Goal: Transaction & Acquisition: Purchase product/service

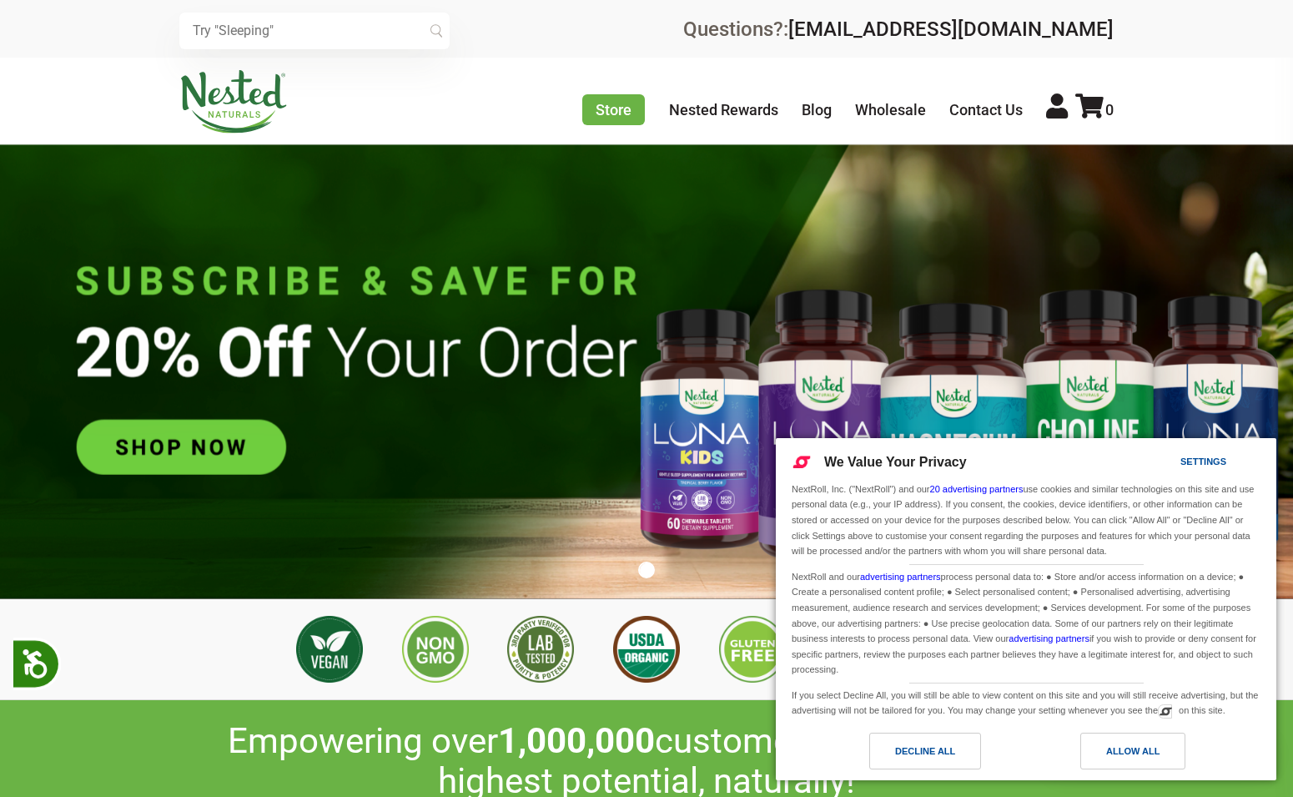
scroll to position [0, 586]
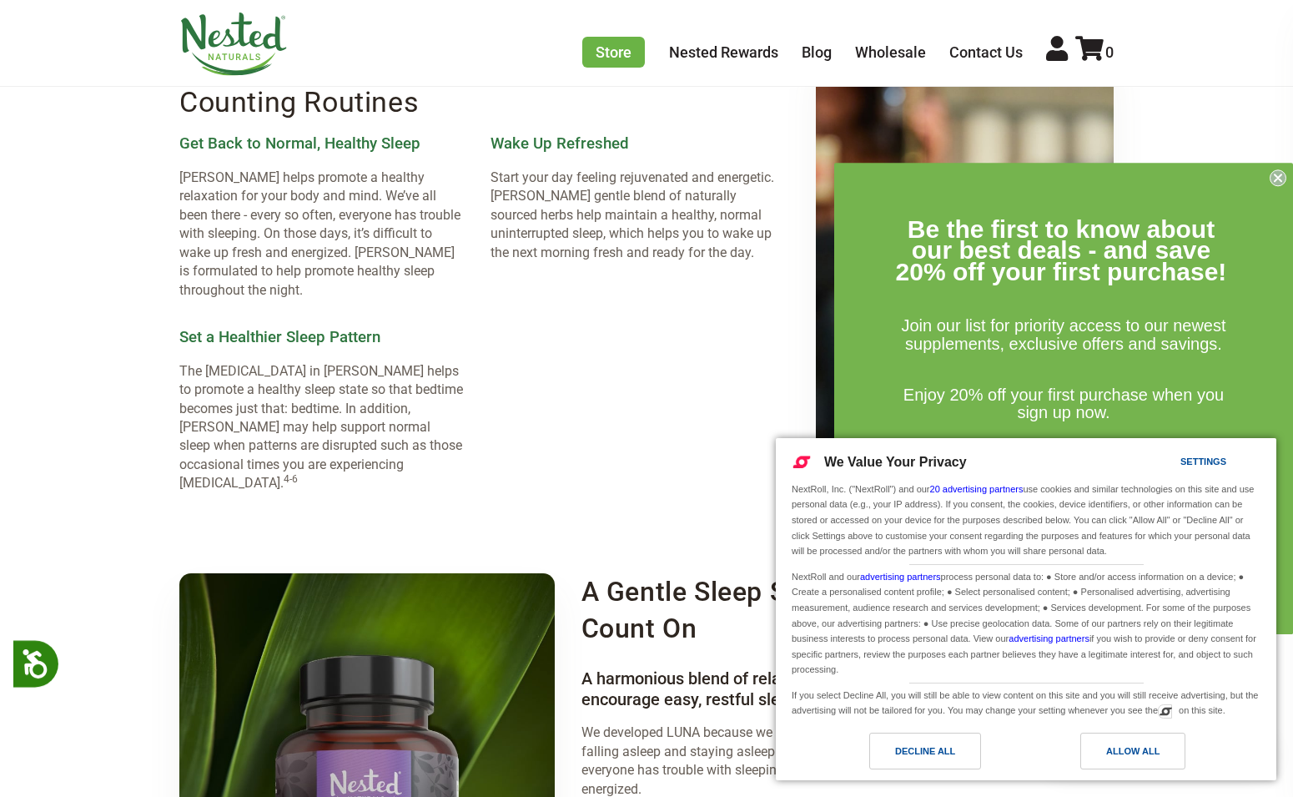
scroll to position [2390, 0]
